Goal: Task Accomplishment & Management: Complete application form

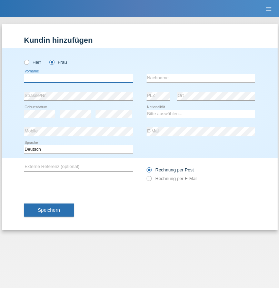
click at [78, 78] on input "text" at bounding box center [78, 78] width 109 height 9
type input "Linda"
click at [201, 78] on input "text" at bounding box center [200, 78] width 109 height 9
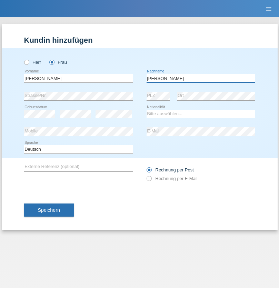
type input "Elezi"
select select "MK"
select select "C"
select select "28"
select select "01"
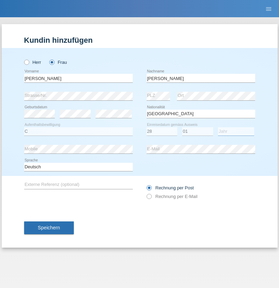
select select "1998"
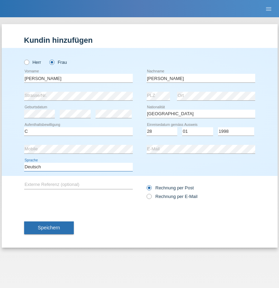
select select "en"
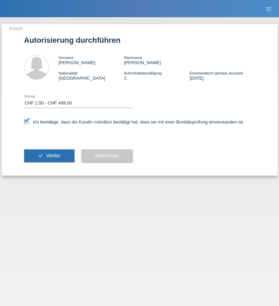
select select "1"
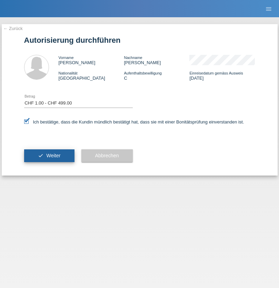
click at [49, 155] on span "Weiter" at bounding box center [53, 156] width 14 height 6
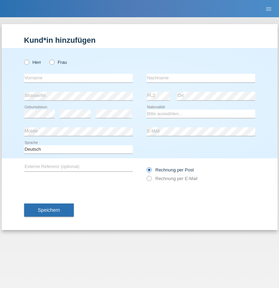
radio input "true"
click at [78, 78] on input "text" at bounding box center [78, 78] width 109 height 9
type input "David"
click at [201, 78] on input "text" at bounding box center [200, 78] width 109 height 9
type input "Senn"
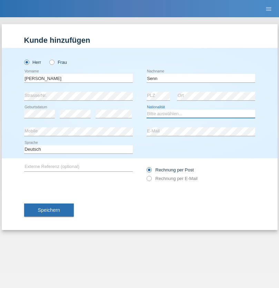
select select "CH"
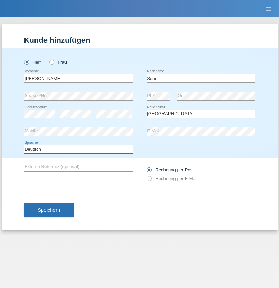
select select "en"
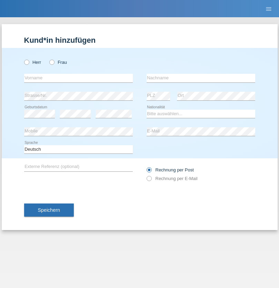
radio input "true"
click at [78, 78] on input "text" at bounding box center [78, 78] width 109 height 9
type input "Moser"
click at [201, 78] on input "text" at bounding box center [200, 78] width 109 height 9
type input "Emely"
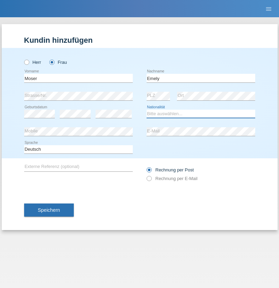
select select "CH"
radio input "true"
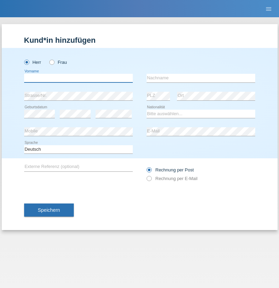
click at [78, 78] on input "text" at bounding box center [78, 78] width 109 height 9
type input "[PERSON_NAME]"
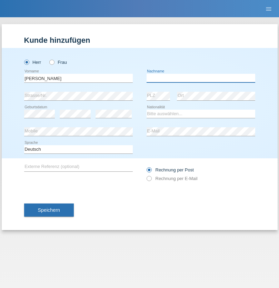
click at [201, 78] on input "text" at bounding box center [200, 78] width 109 height 9
type input "Nemani"
select select "AF"
select select "C"
select select "02"
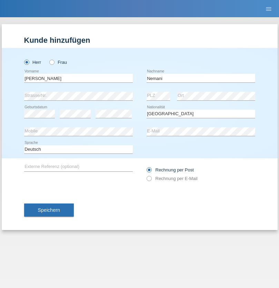
select select "01"
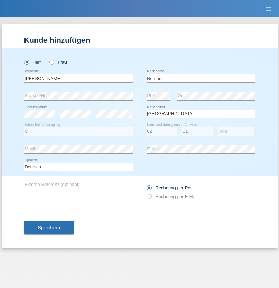
select select "2021"
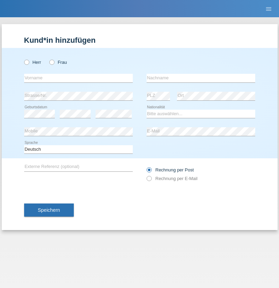
radio input "true"
click at [78, 78] on input "text" at bounding box center [78, 78] width 109 height 9
type input "Besart"
click at [201, 78] on input "text" at bounding box center [200, 78] width 109 height 9
type input "Emiri"
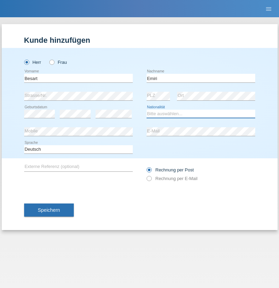
select select "XK"
select select "C"
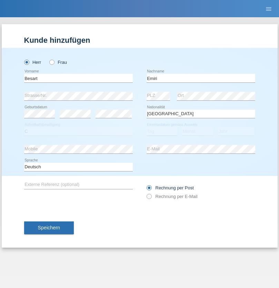
select select "04"
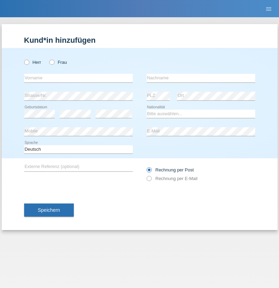
radio input "true"
click at [78, 78] on input "text" at bounding box center [78, 78] width 109 height 9
type input "Camille"
click at [201, 78] on input "text" at bounding box center [200, 78] width 109 height 9
type input "Jacquet"
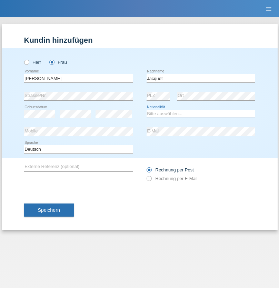
select select "CH"
radio input "true"
select select "DE"
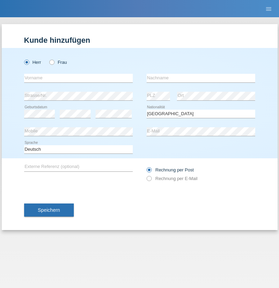
select select "C"
select select "07"
select select "11"
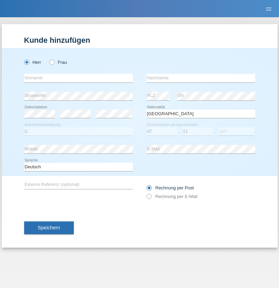
select select "1972"
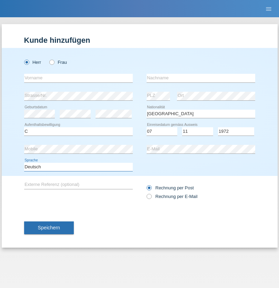
select select "en"
